Goal: Task Accomplishment & Management: Use online tool/utility

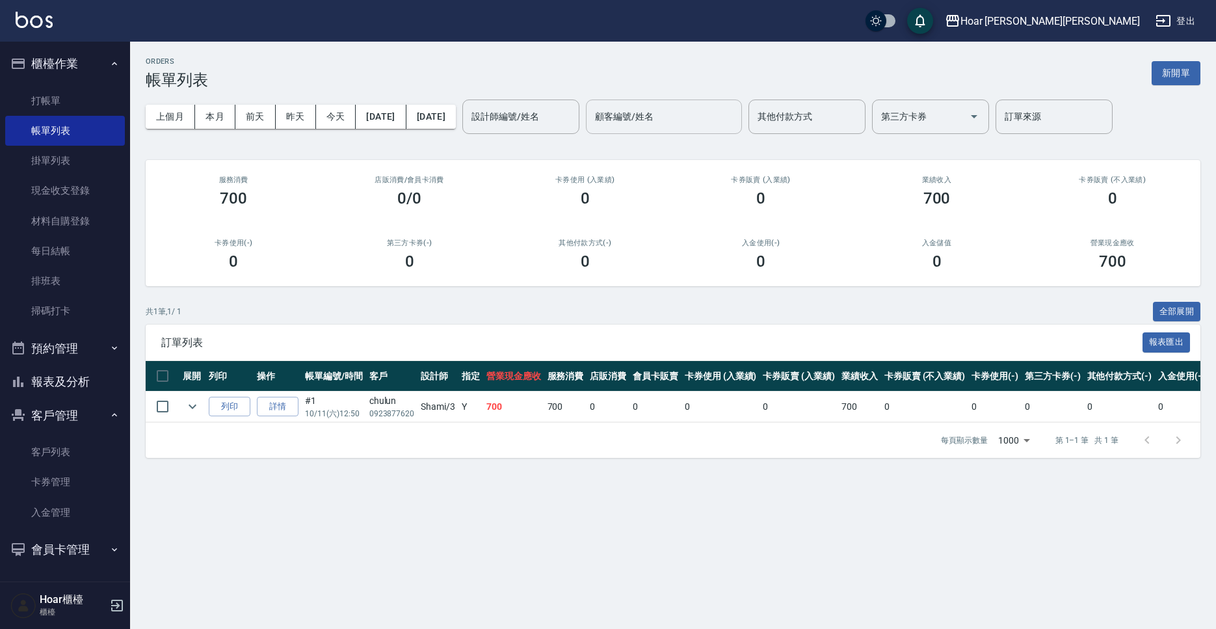
click at [708, 121] on input "顧客編號/姓名" at bounding box center [664, 116] width 144 height 23
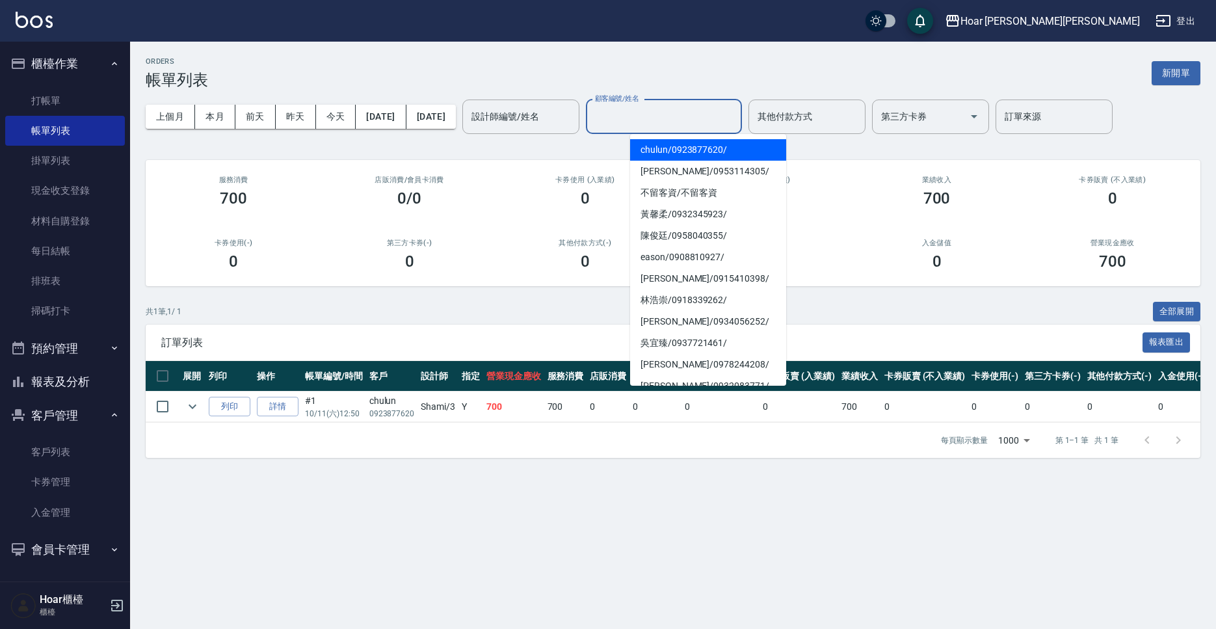
type input "j"
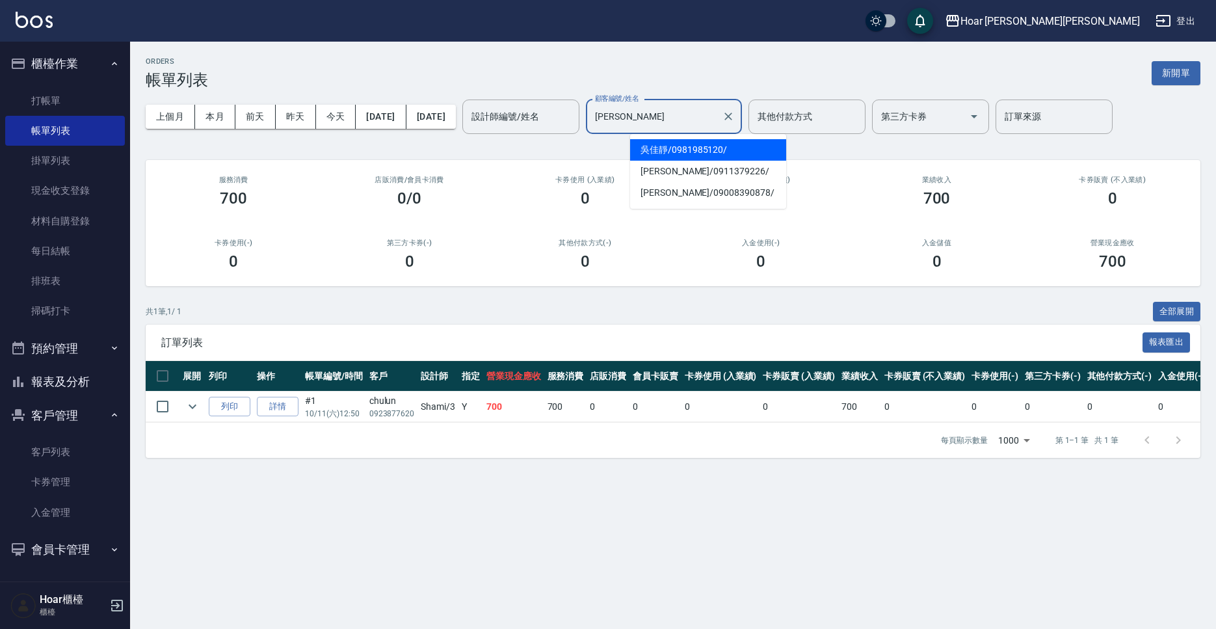
click at [705, 151] on span "[PERSON_NAME]/ 0981985120 /" at bounding box center [708, 149] width 156 height 21
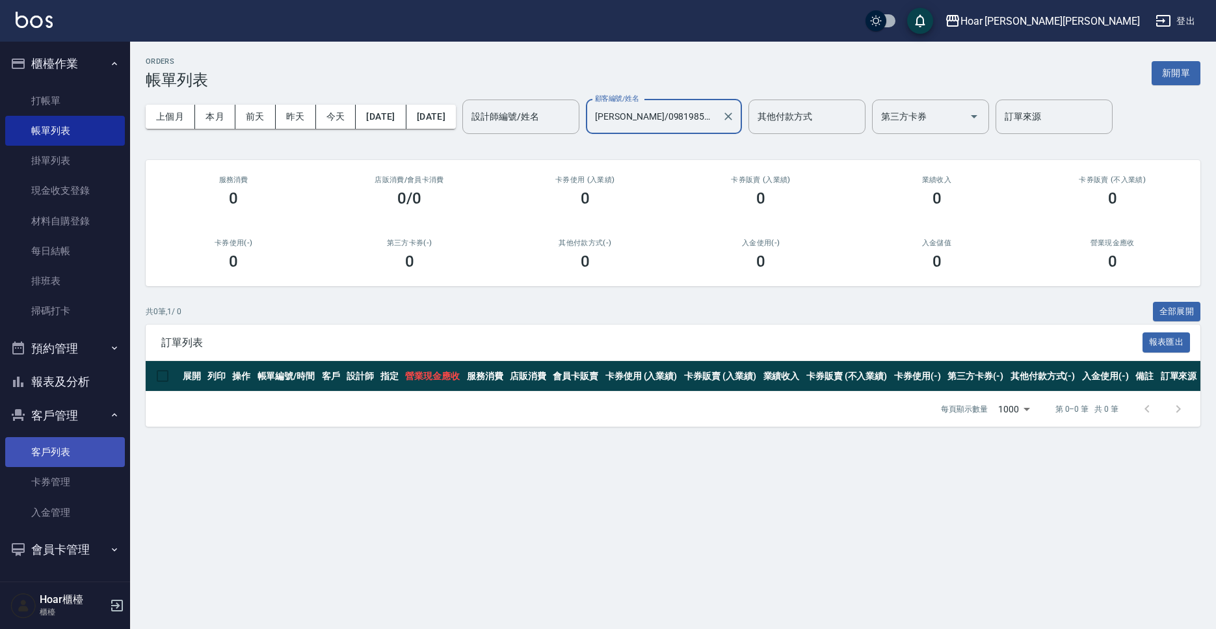
type input "[PERSON_NAME]/0981985120/"
click at [55, 453] on link "客戶列表" at bounding box center [65, 452] width 120 height 30
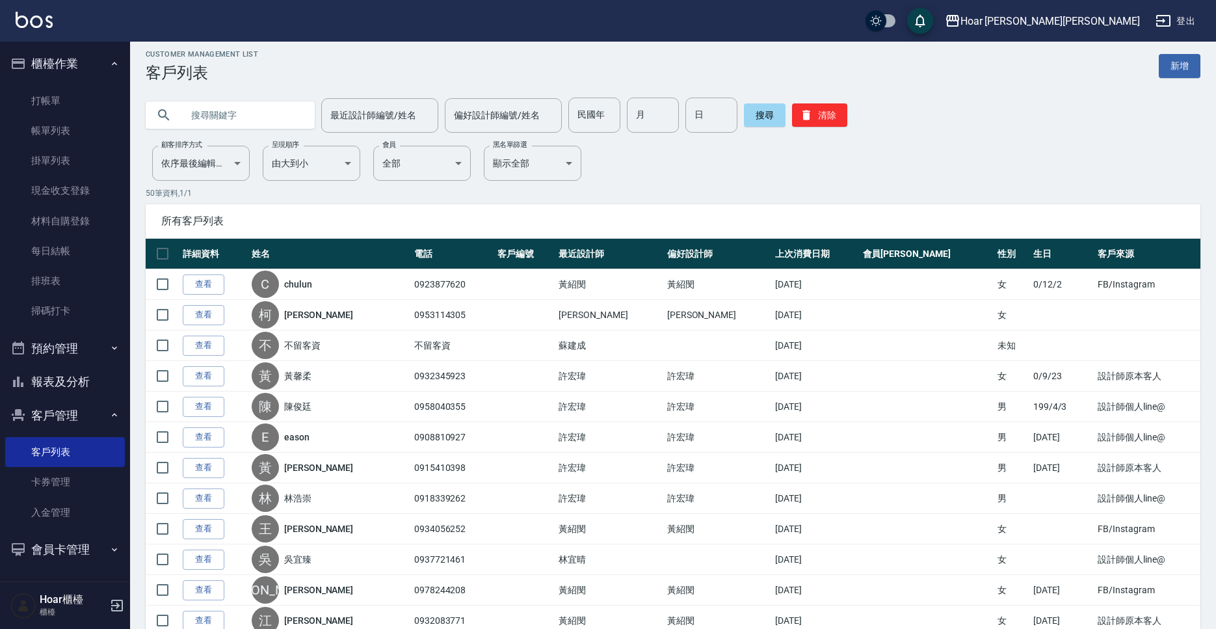
scroll to position [6, 0]
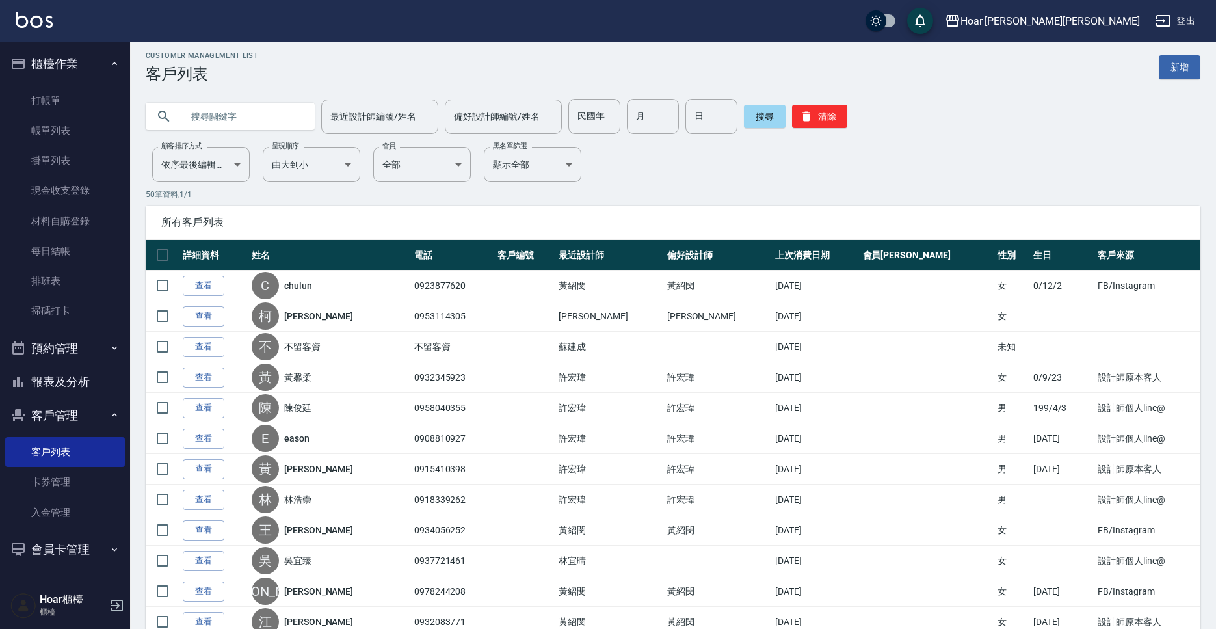
click at [215, 125] on input "text" at bounding box center [243, 116] width 122 height 35
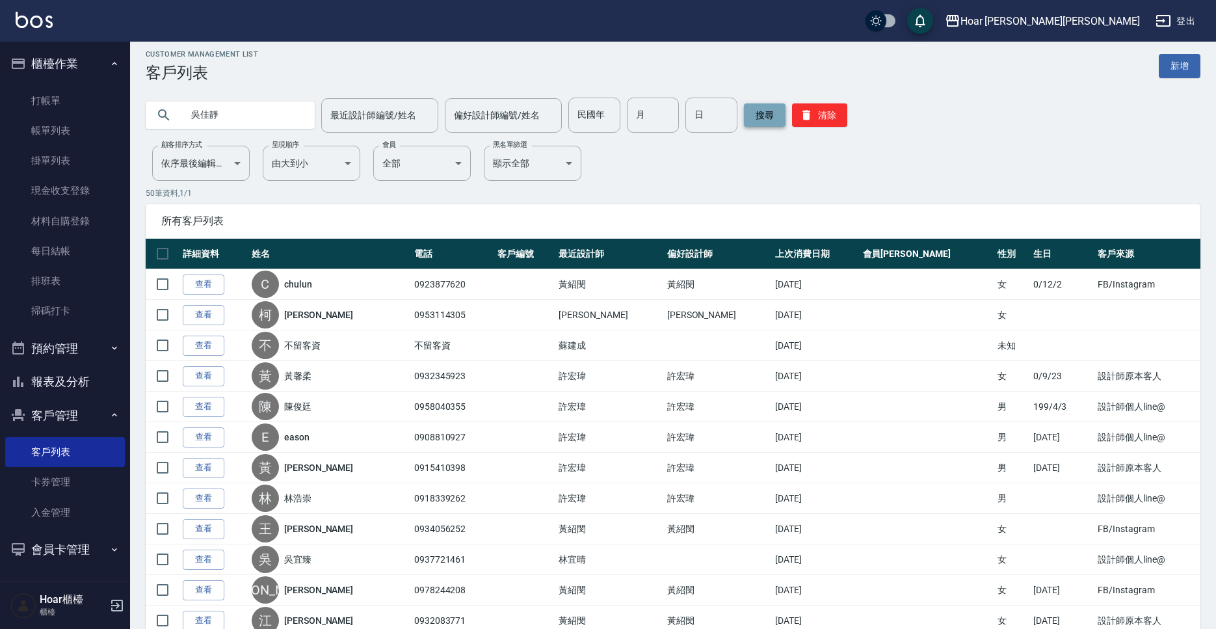
type input "吳佳靜"
click at [770, 118] on button "搜尋" at bounding box center [765, 114] width 42 height 23
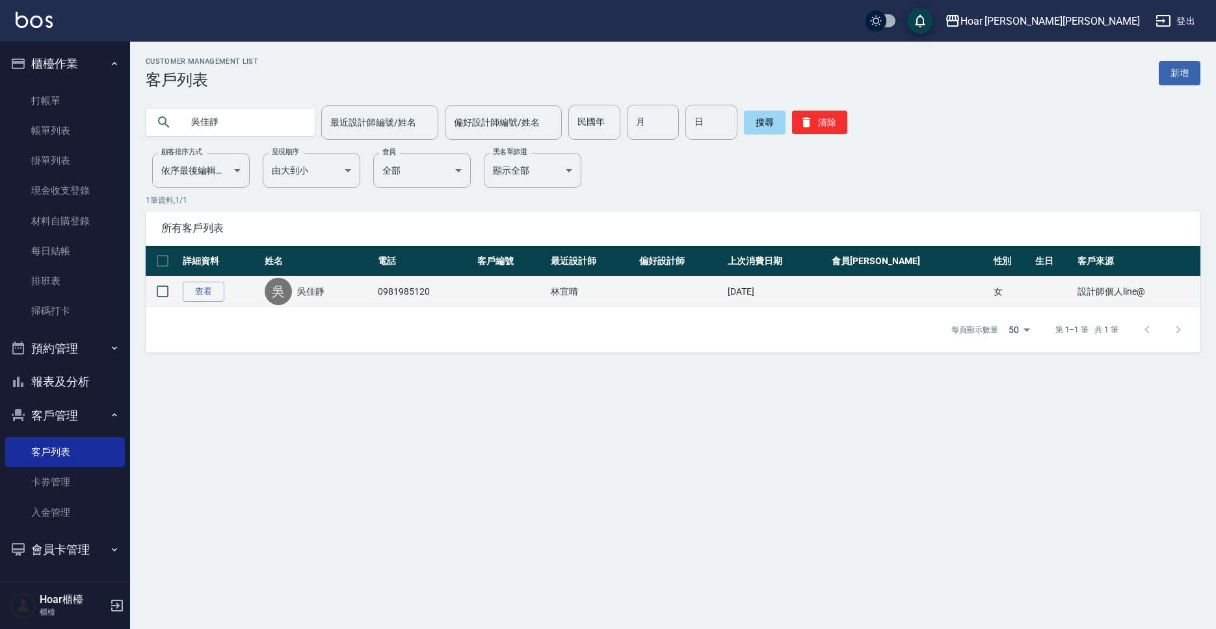
click at [361, 283] on div "[PERSON_NAME]" at bounding box center [318, 291] width 107 height 27
click at [360, 288] on div "[PERSON_NAME]" at bounding box center [318, 291] width 107 height 27
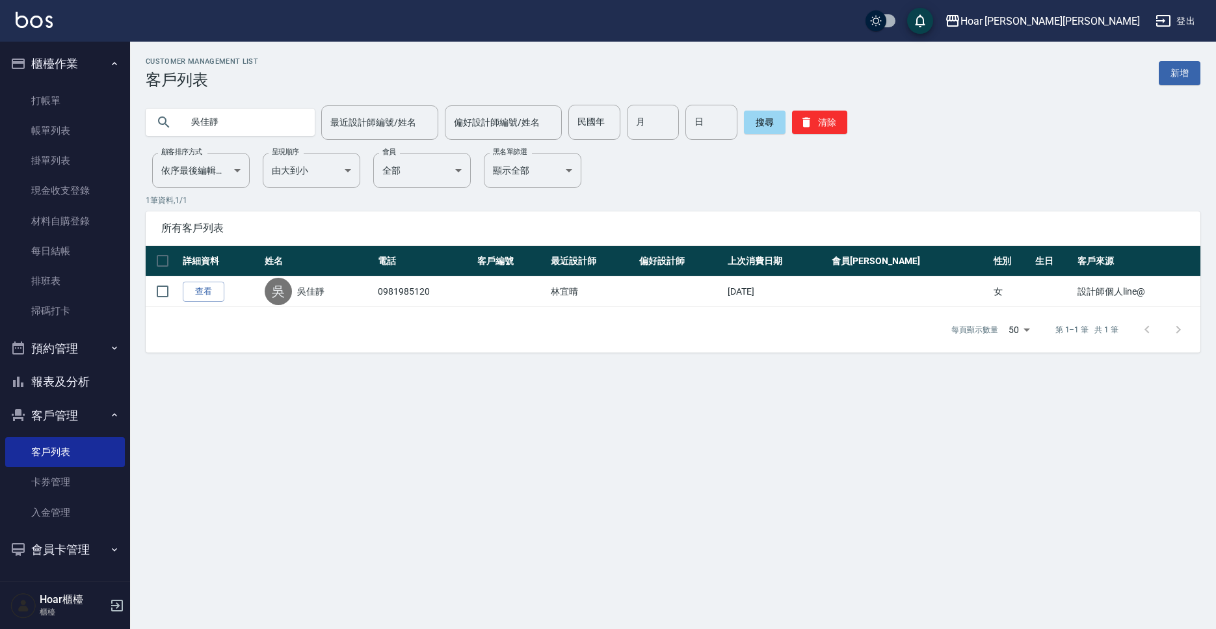
drag, startPoint x: 322, startPoint y: 291, endPoint x: 293, endPoint y: 291, distance: 28.6
click at [322, 291] on link "吳佳靜" at bounding box center [310, 291] width 27 height 13
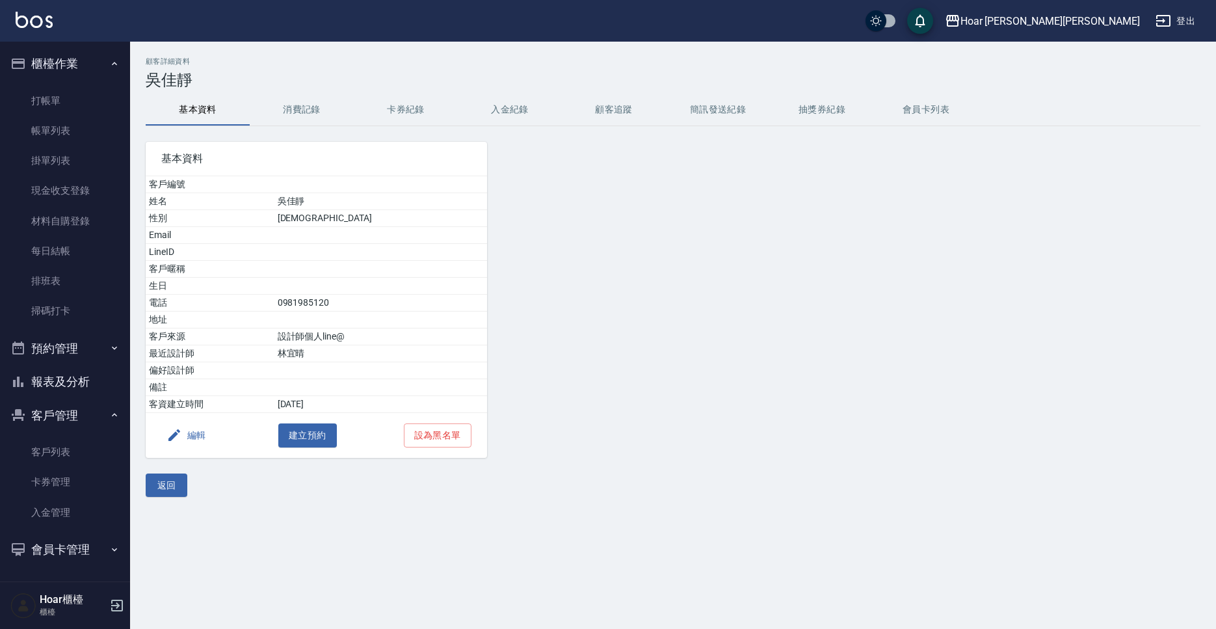
click at [304, 107] on button "消費記錄" at bounding box center [302, 109] width 104 height 31
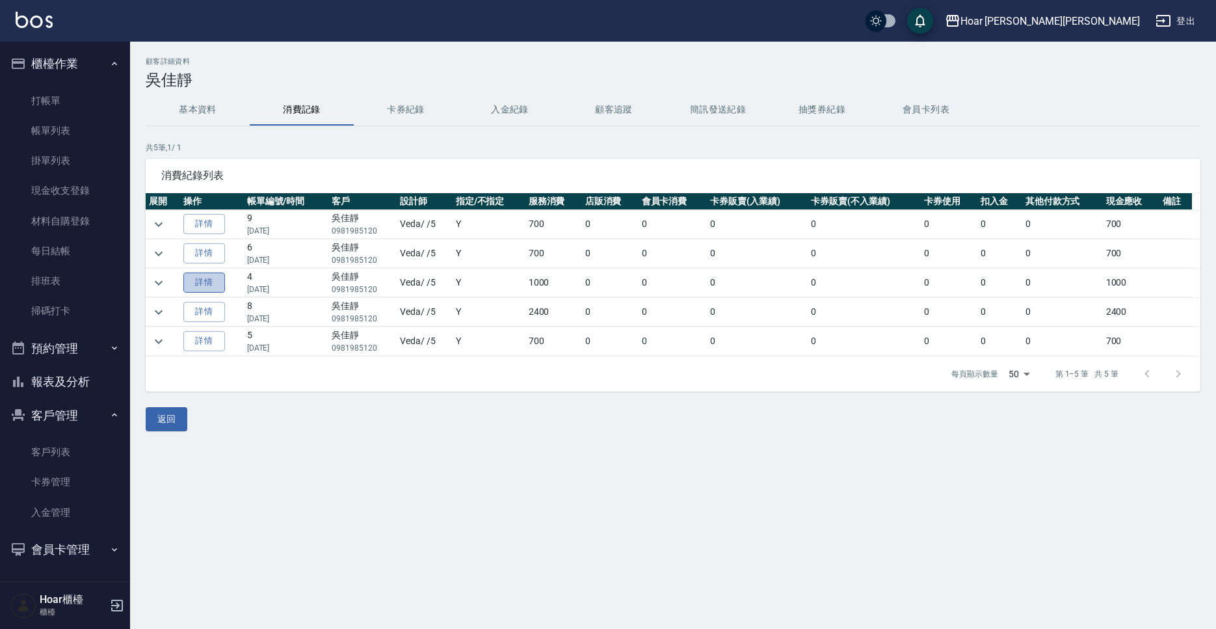
click at [205, 283] on link "詳情" at bounding box center [204, 282] width 42 height 20
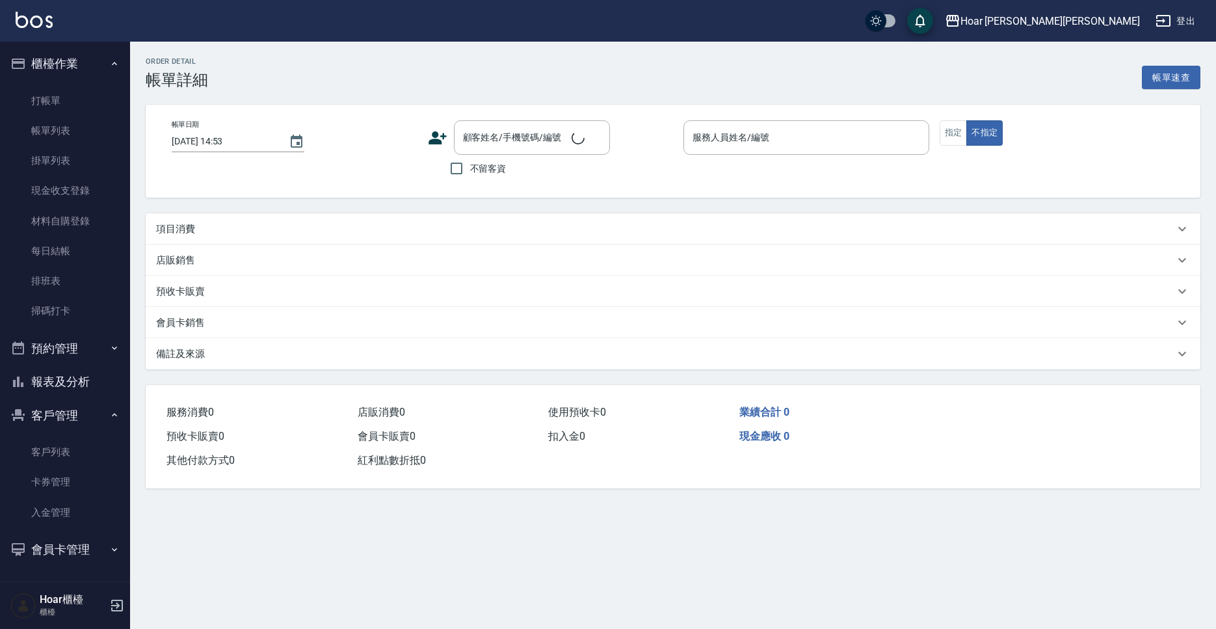
type input "[DATE] 20:49"
type input "[DEMOGRAPHIC_DATA]-5"
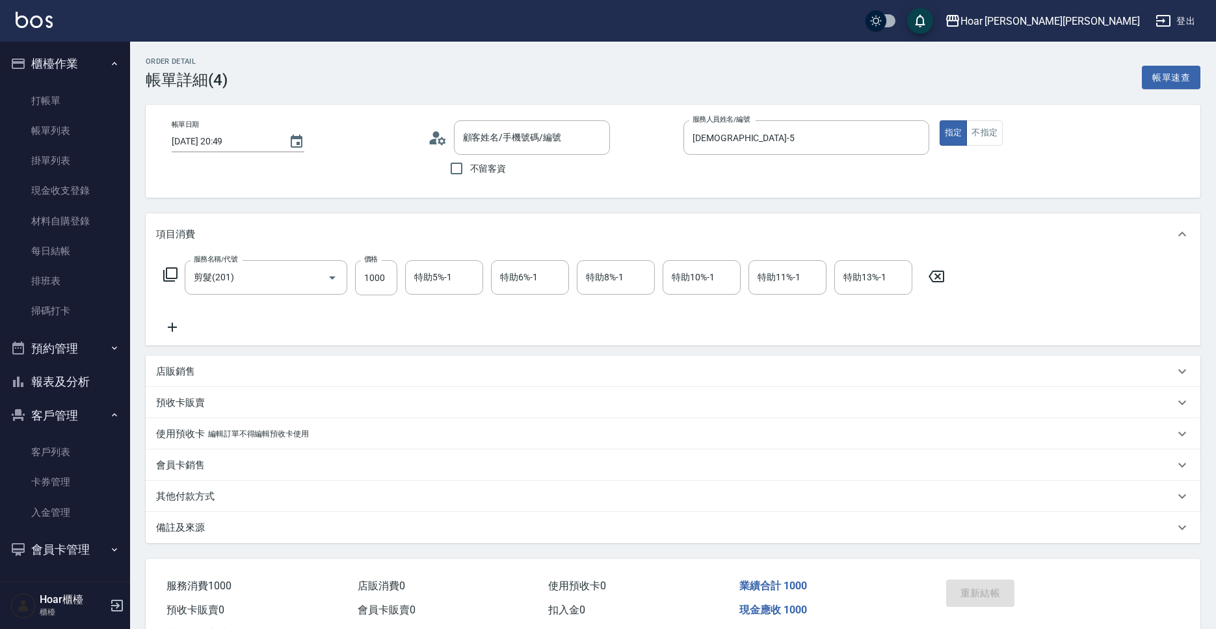
type input "[PERSON_NAME]/0981985120/"
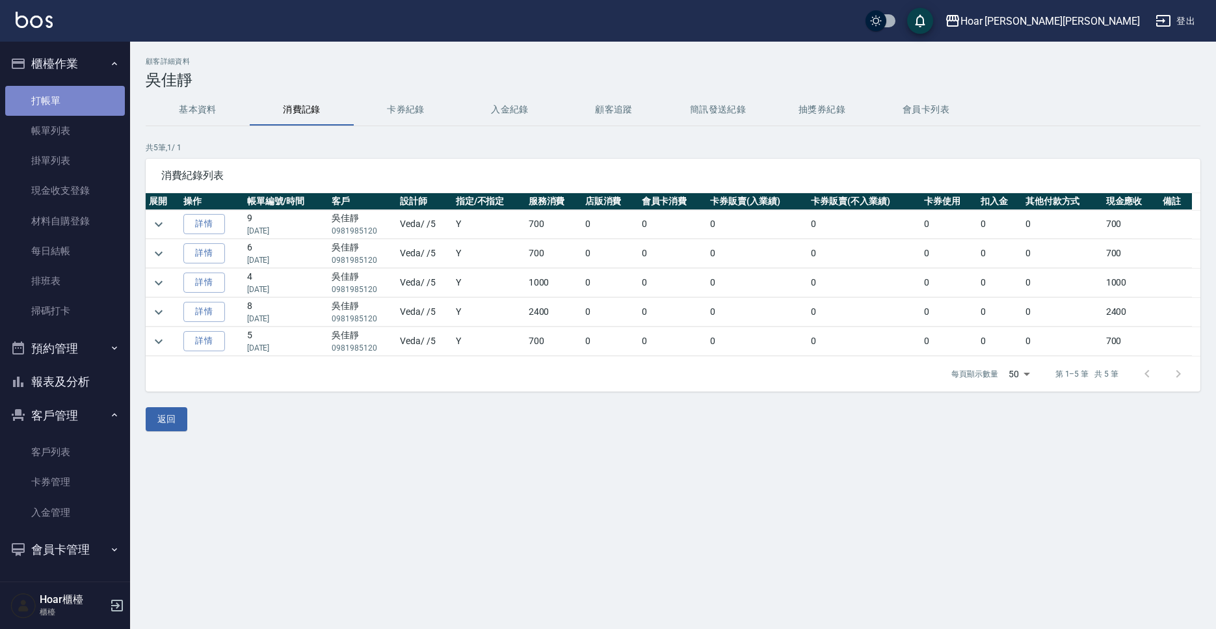
click at [49, 94] on link "打帳單" at bounding box center [65, 101] width 120 height 30
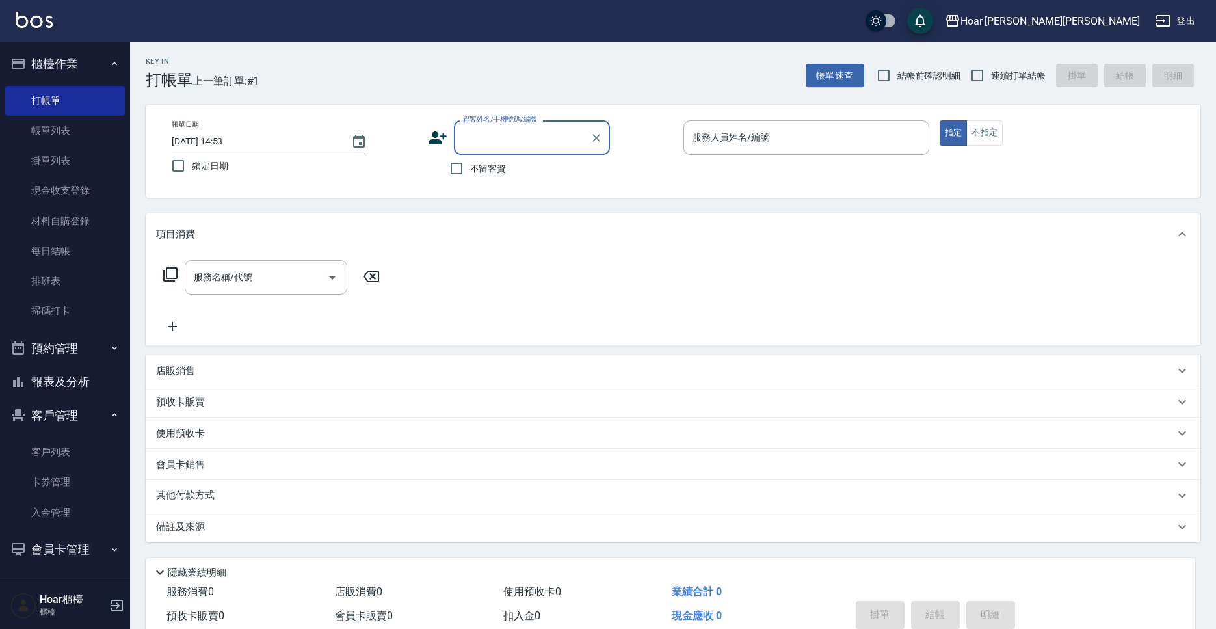
scroll to position [2, 0]
click at [567, 235] on div "項目消費" at bounding box center [665, 233] width 1018 height 14
